Goal: Task Accomplishment & Management: Use online tool/utility

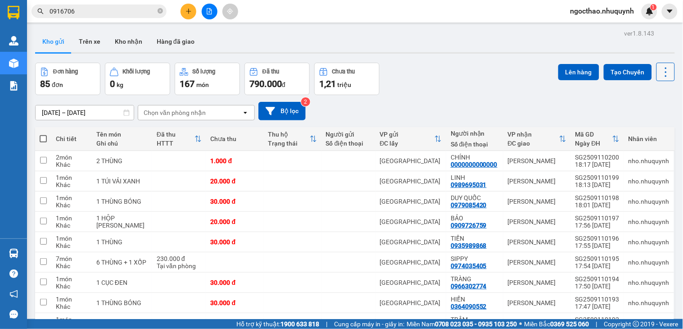
click at [666, 68] on button at bounding box center [666, 72] width 18 height 18
click at [646, 127] on span "Làm mới" at bounding box center [644, 128] width 25 height 9
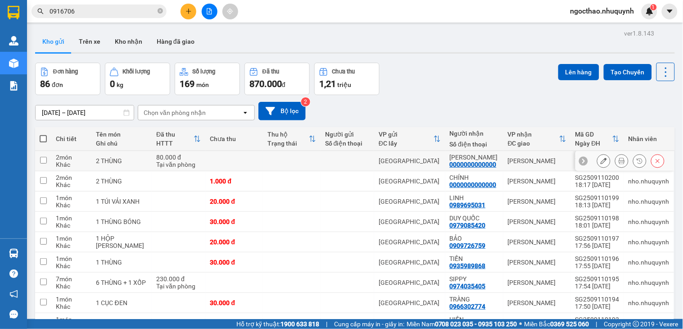
click at [619, 161] on icon at bounding box center [622, 161] width 6 height 6
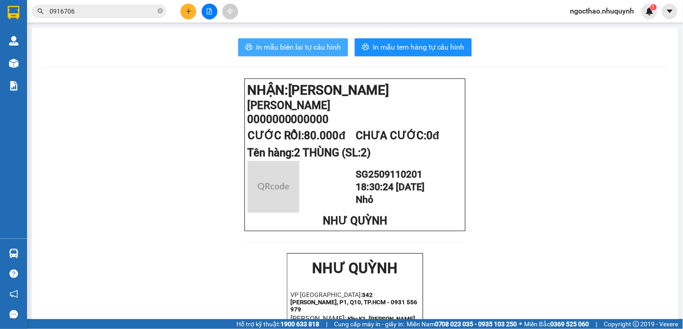
click at [318, 50] on span "In mẫu biên lai tự cấu hình" at bounding box center [298, 46] width 85 height 11
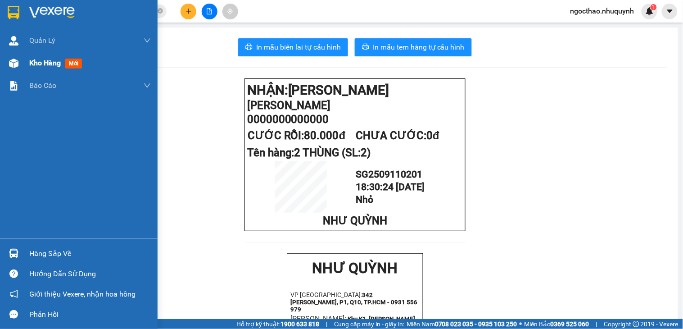
click at [30, 54] on div "Kho hàng mới" at bounding box center [90, 63] width 122 height 23
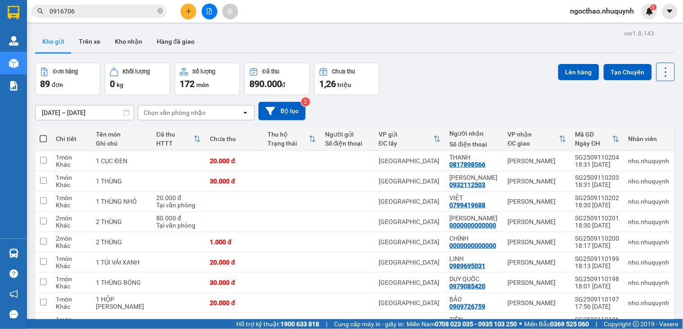
click at [662, 77] on icon at bounding box center [666, 72] width 13 height 13
click at [647, 129] on span "Làm mới" at bounding box center [644, 128] width 25 height 9
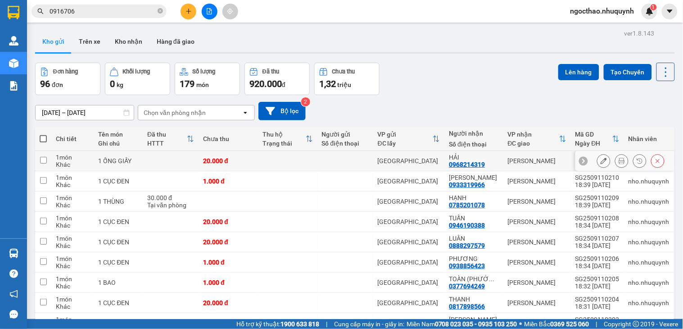
click at [618, 158] on button at bounding box center [622, 161] width 13 height 16
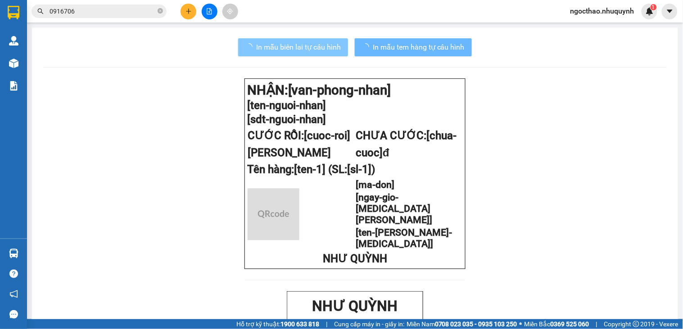
click at [317, 51] on span "In mẫu biên lai tự cấu hình" at bounding box center [298, 46] width 85 height 11
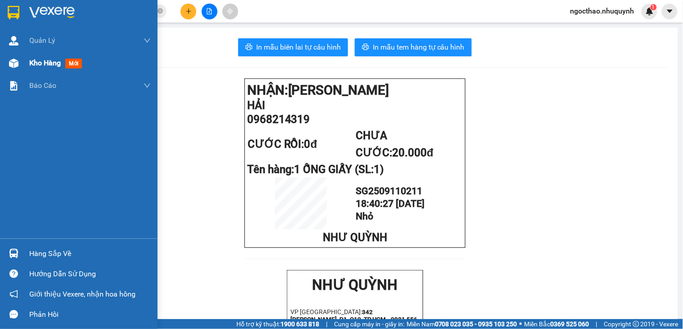
click at [37, 64] on span "Kho hàng" at bounding box center [45, 63] width 32 height 9
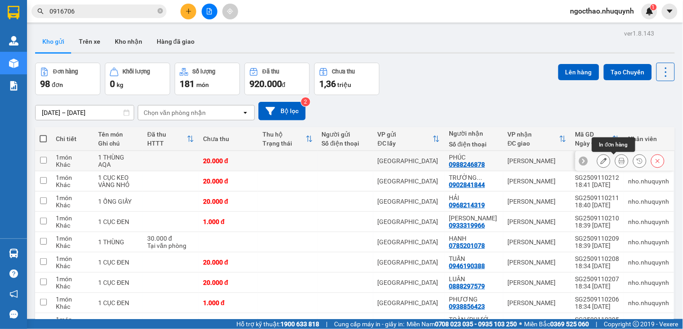
click at [619, 160] on icon at bounding box center [622, 161] width 6 height 6
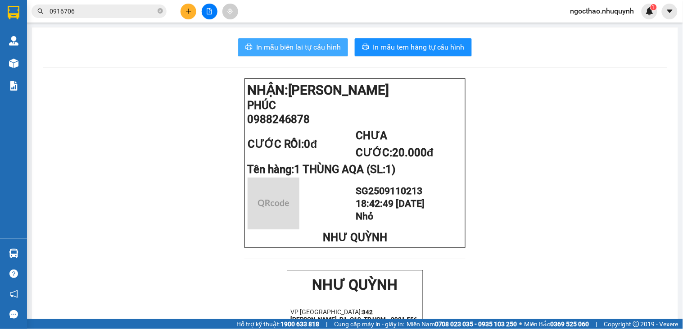
click at [301, 45] on span "In mẫu biên lai tự cấu hình" at bounding box center [298, 46] width 85 height 11
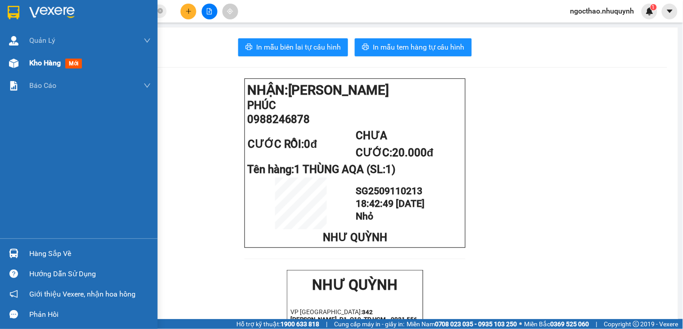
click at [41, 54] on div "Kho hàng mới" at bounding box center [90, 63] width 122 height 23
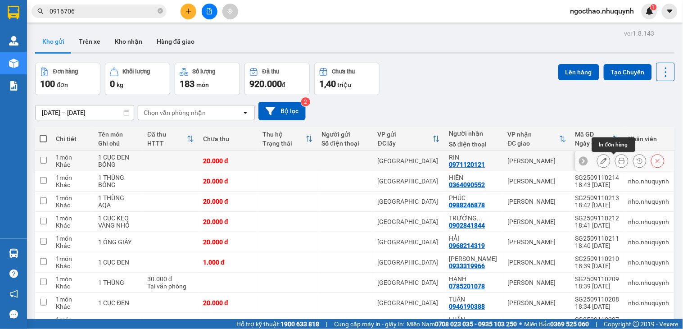
click at [616, 162] on button at bounding box center [622, 161] width 13 height 16
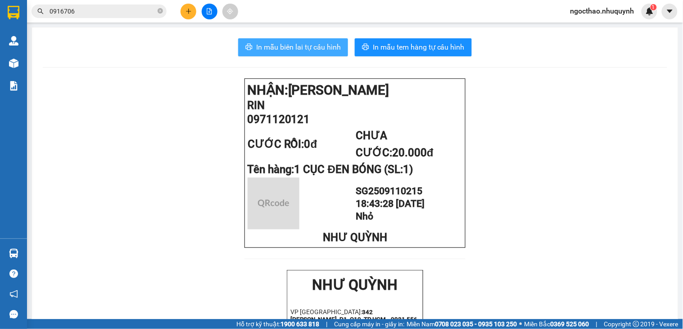
click at [321, 47] on span "In mẫu biên lai tự cấu hình" at bounding box center [298, 46] width 85 height 11
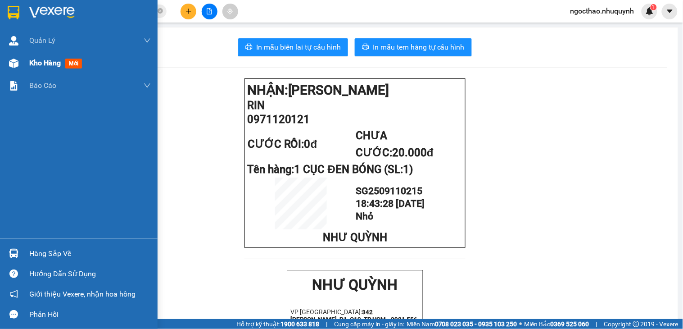
click at [33, 56] on div "Kho hàng mới" at bounding box center [90, 63] width 122 height 23
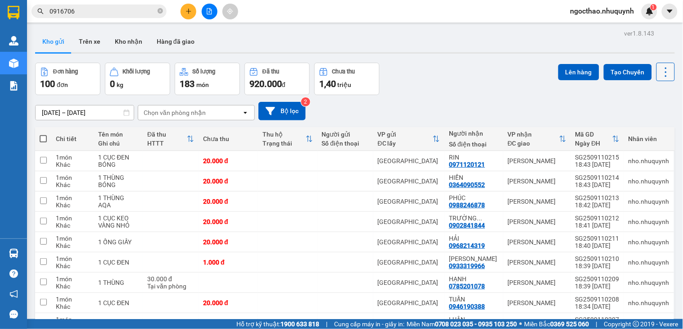
click at [657, 80] on button at bounding box center [666, 72] width 18 height 18
click at [655, 131] on span "Làm mới" at bounding box center [644, 128] width 25 height 9
click at [660, 70] on icon at bounding box center [666, 72] width 13 height 13
click at [653, 131] on span "Làm mới" at bounding box center [644, 128] width 25 height 9
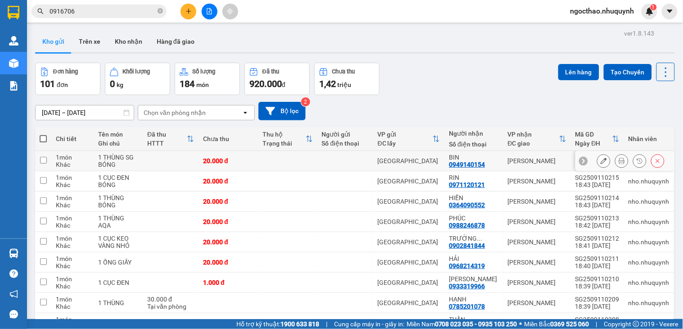
click at [606, 158] on div at bounding box center [631, 161] width 68 height 14
click at [619, 158] on icon at bounding box center [622, 161] width 6 height 6
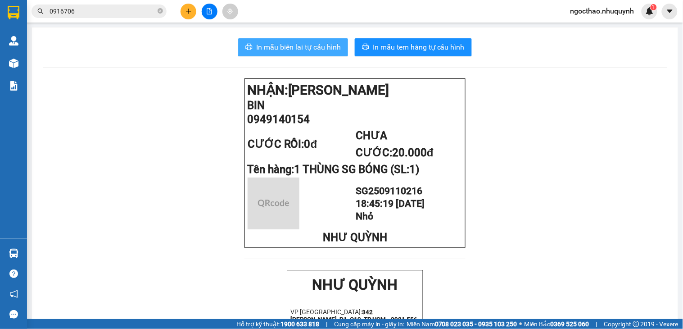
click at [336, 44] on span "In mẫu biên lai tự cấu hình" at bounding box center [298, 46] width 85 height 11
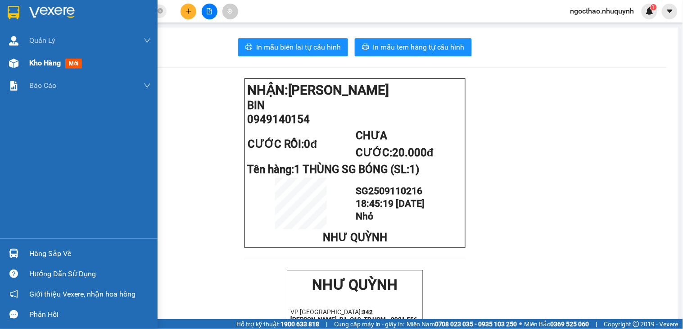
click at [41, 60] on span "Kho hàng" at bounding box center [45, 63] width 32 height 9
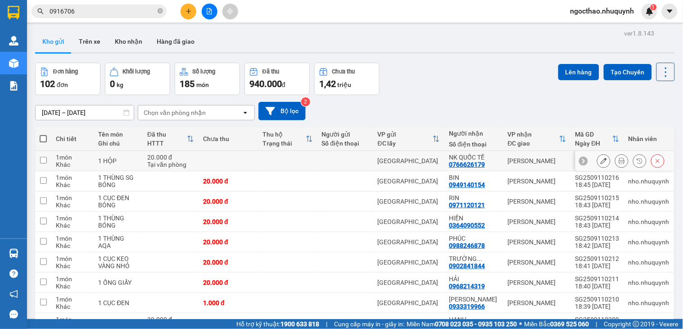
click at [619, 160] on icon at bounding box center [622, 161] width 6 height 6
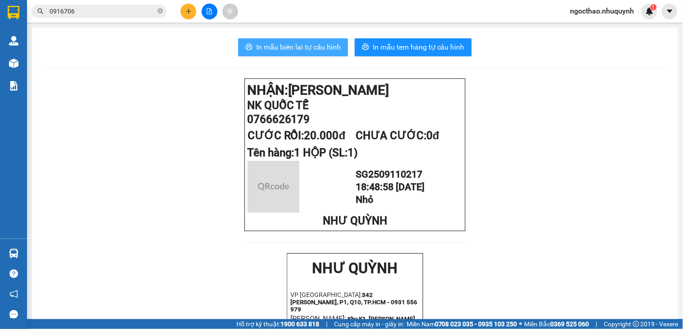
click at [295, 42] on span "In mẫu biên lai tự cấu hình" at bounding box center [298, 46] width 85 height 11
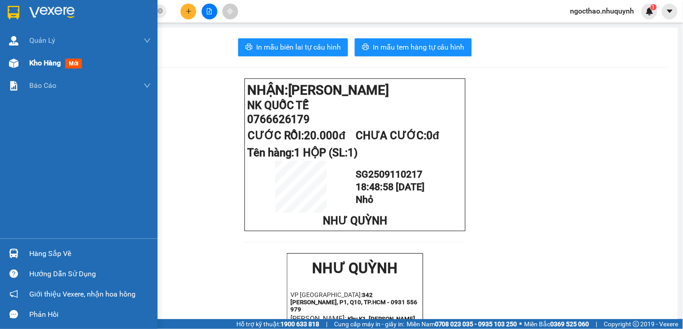
click at [41, 71] on div "Kho hàng mới" at bounding box center [90, 63] width 122 height 23
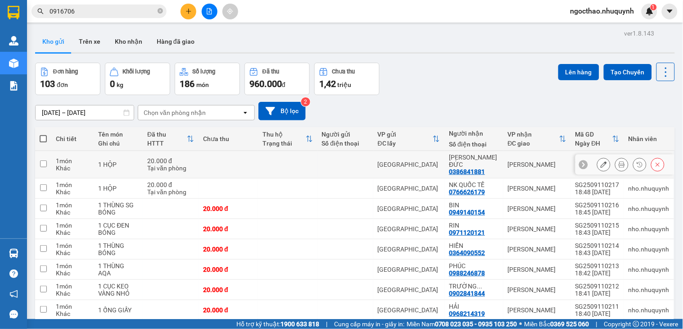
click at [619, 161] on icon at bounding box center [622, 164] width 6 height 6
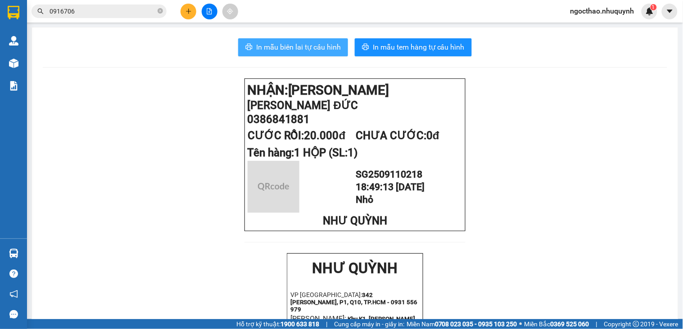
click at [293, 46] on span "In mẫu biên lai tự cấu hình" at bounding box center [298, 46] width 85 height 11
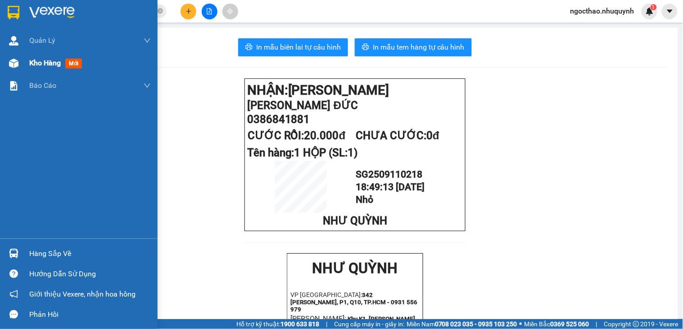
click at [44, 68] on div "Kho hàng mới" at bounding box center [57, 62] width 56 height 11
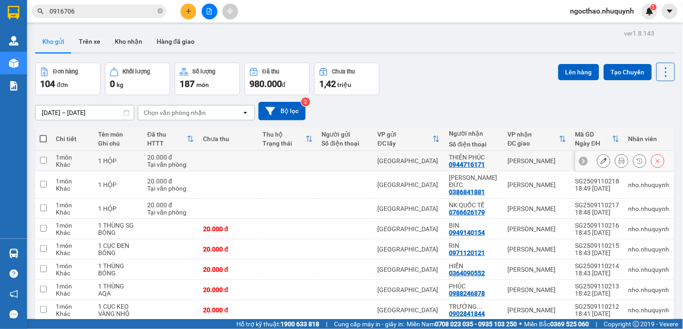
click at [616, 165] on button at bounding box center [622, 161] width 13 height 16
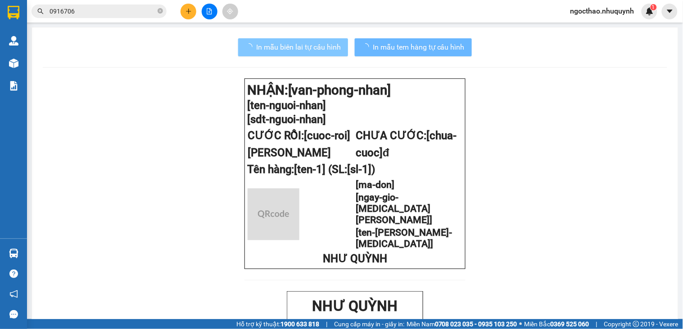
click at [280, 50] on span "In mẫu biên lai tự cấu hình" at bounding box center [298, 46] width 85 height 11
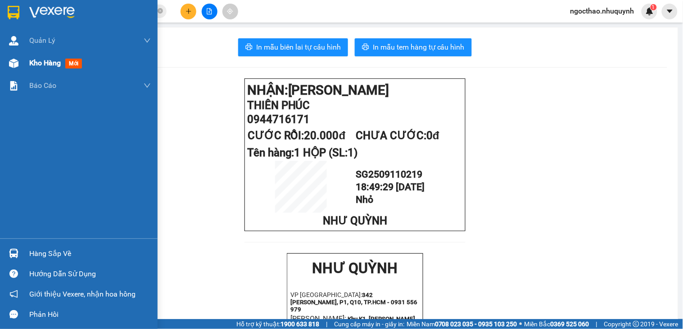
click at [57, 65] on span "Kho hàng" at bounding box center [45, 63] width 32 height 9
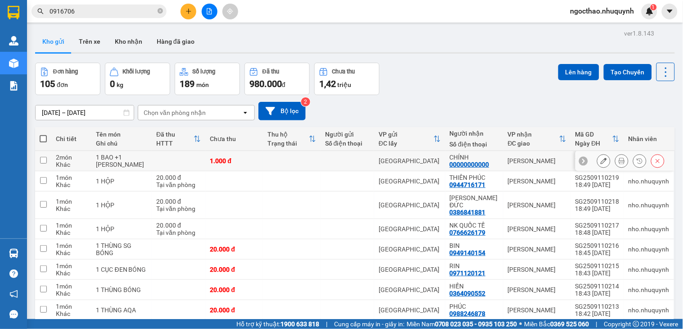
click at [619, 163] on icon at bounding box center [622, 161] width 6 height 6
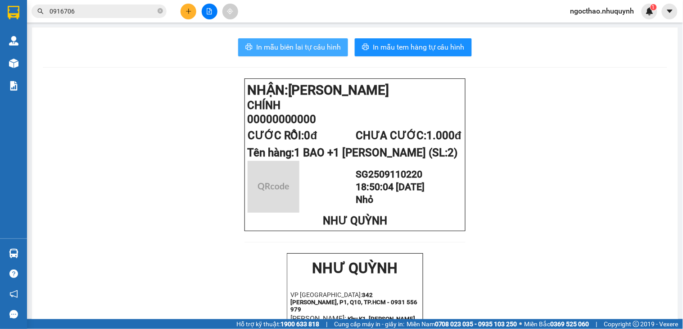
click at [303, 50] on span "In mẫu biên lai tự cấu hình" at bounding box center [298, 46] width 85 height 11
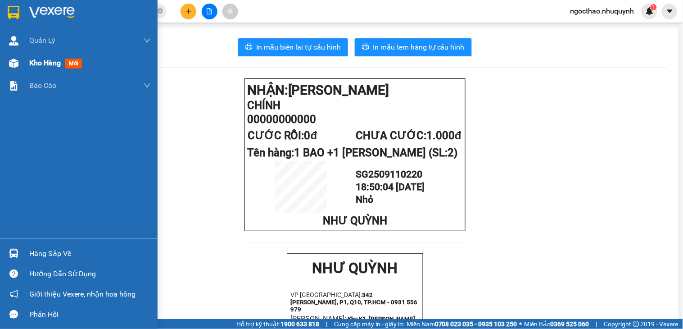
click at [24, 60] on div "Kho hàng mới" at bounding box center [79, 63] width 158 height 23
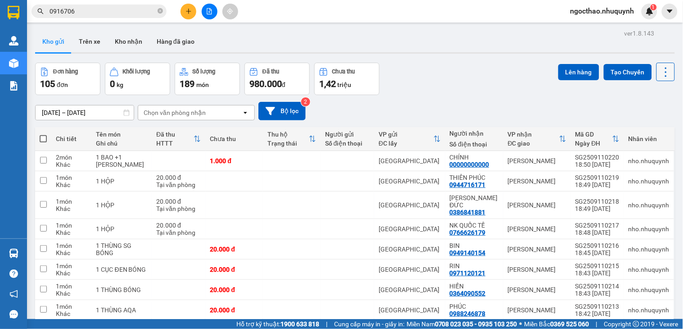
click at [660, 73] on icon at bounding box center [666, 72] width 13 height 13
click at [641, 129] on span "Làm mới" at bounding box center [644, 128] width 25 height 9
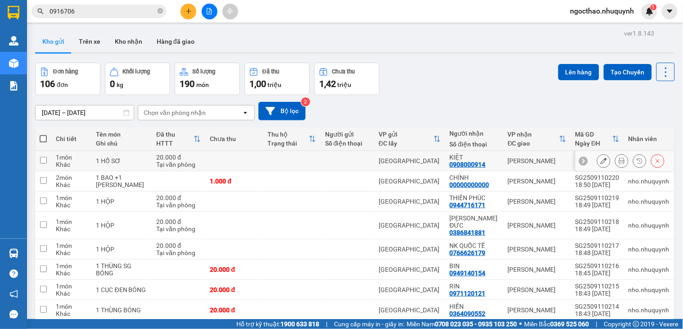
click at [616, 162] on button at bounding box center [622, 161] width 13 height 16
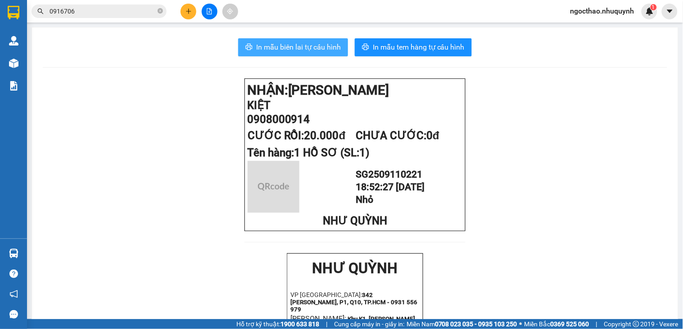
click at [326, 50] on span "In mẫu biên lai tự cấu hình" at bounding box center [298, 46] width 85 height 11
